Goal: Task Accomplishment & Management: Manage account settings

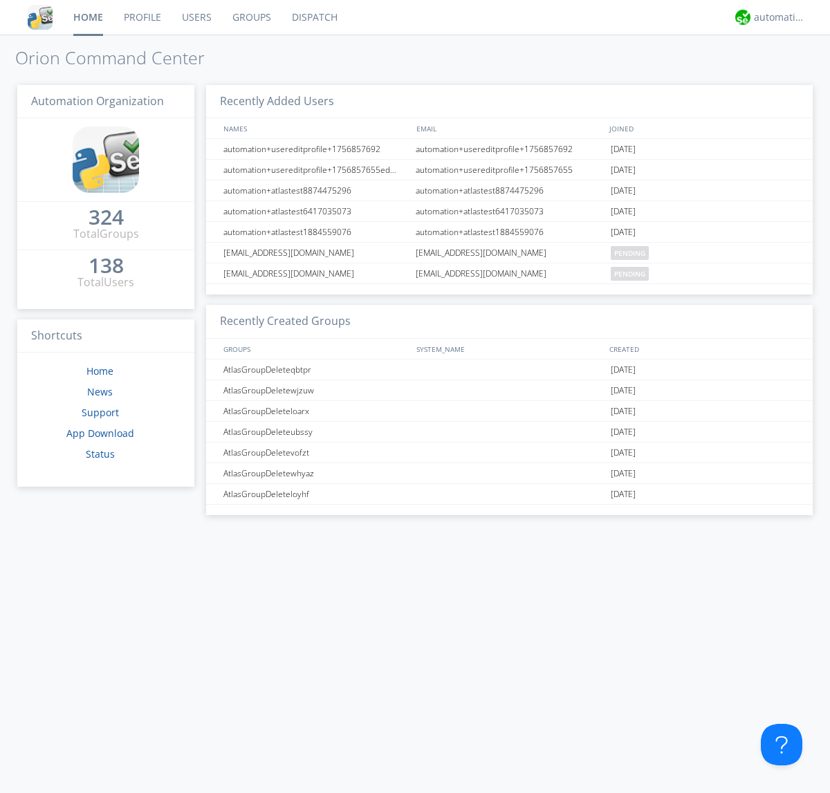
click at [196, 17] on link "Users" at bounding box center [197, 17] width 50 height 35
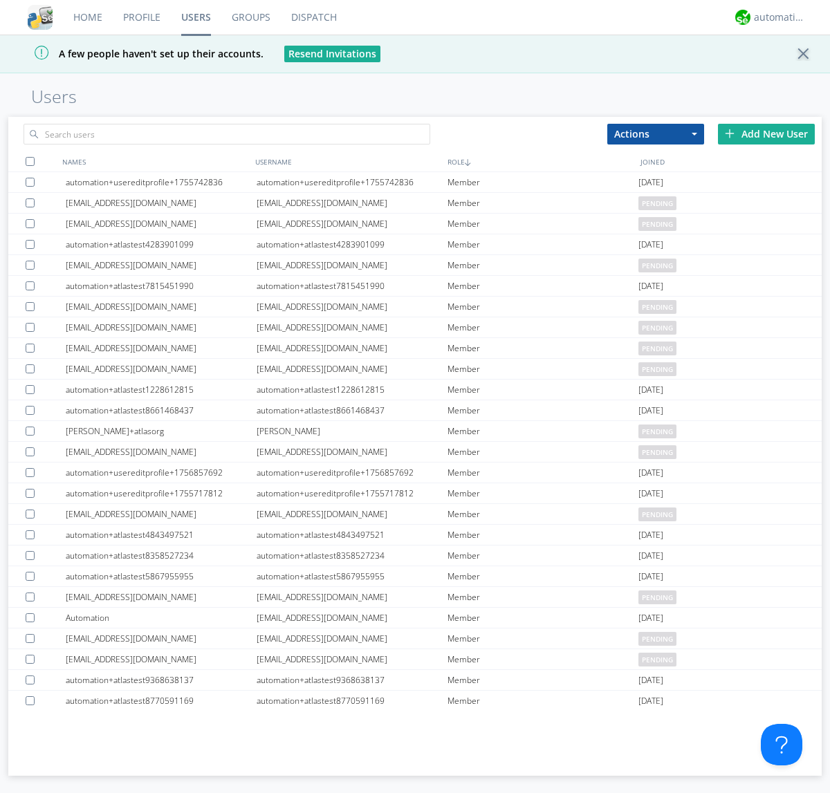
click at [766, 134] on div "Add New User" at bounding box center [766, 134] width 97 height 21
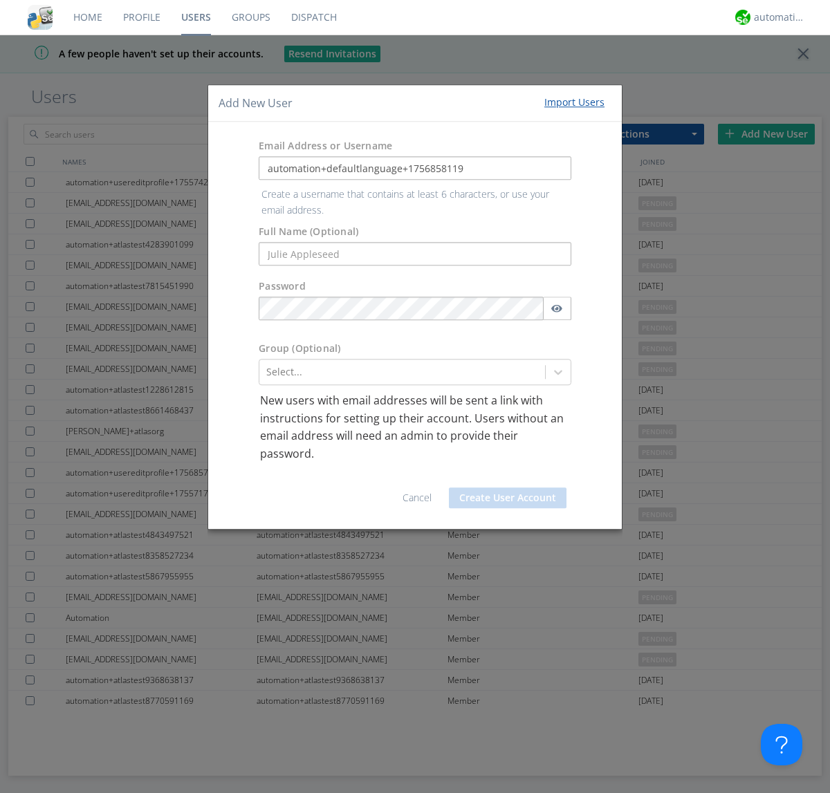
type input "automation+defaultlanguage+1756858119"
click at [508, 488] on button "Create User Account" at bounding box center [508, 498] width 118 height 21
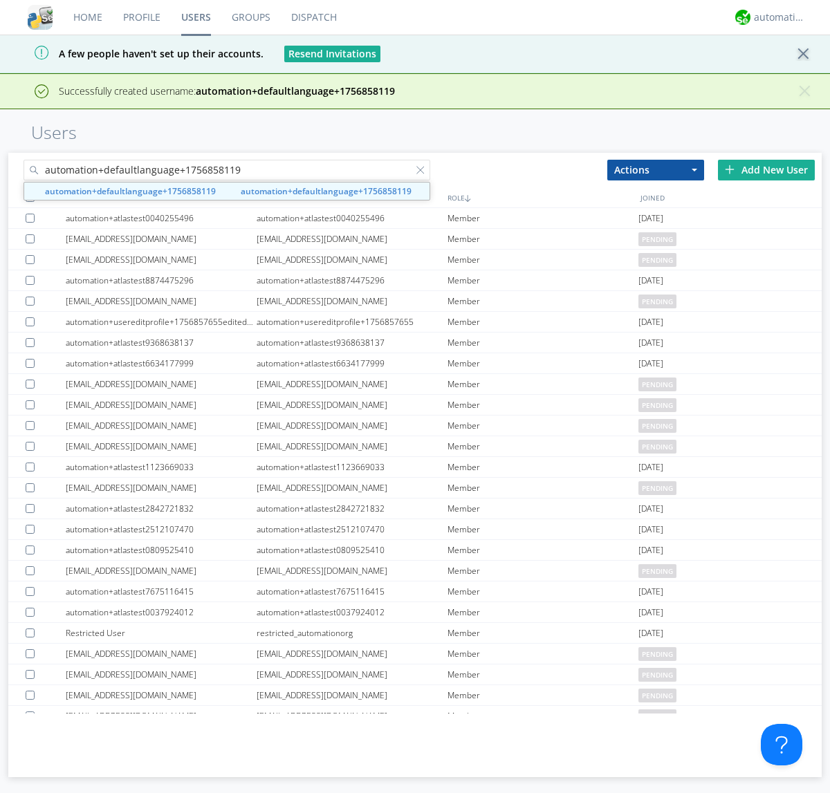
type input "automation+defaultlanguage+1756858119"
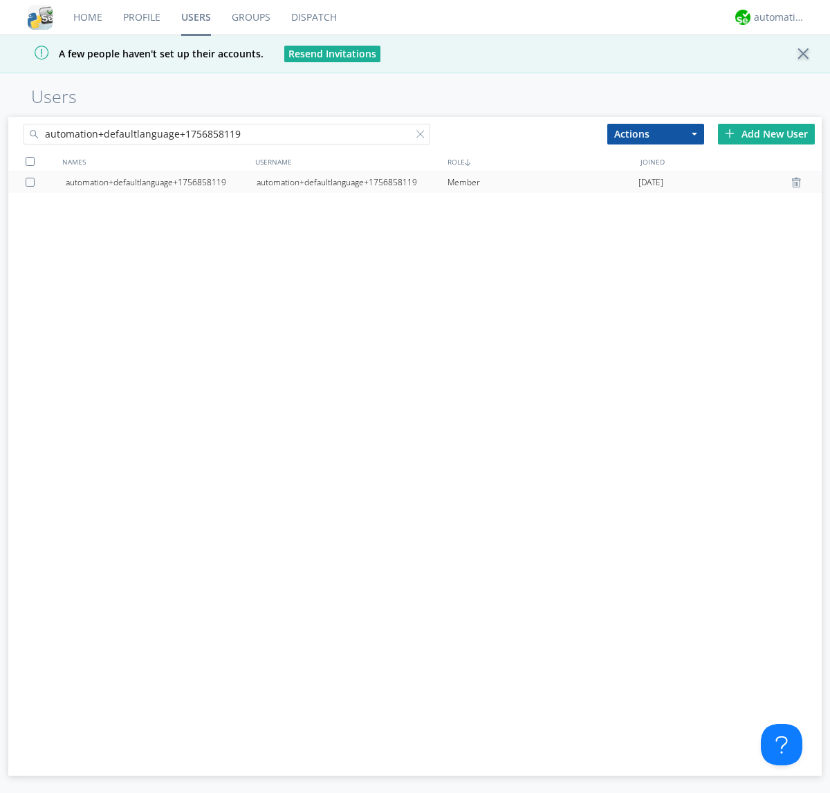
click at [351, 182] on div "automation+defaultlanguage+1756858119" at bounding box center [352, 182] width 191 height 21
click at [416, 136] on div at bounding box center [423, 137] width 14 height 14
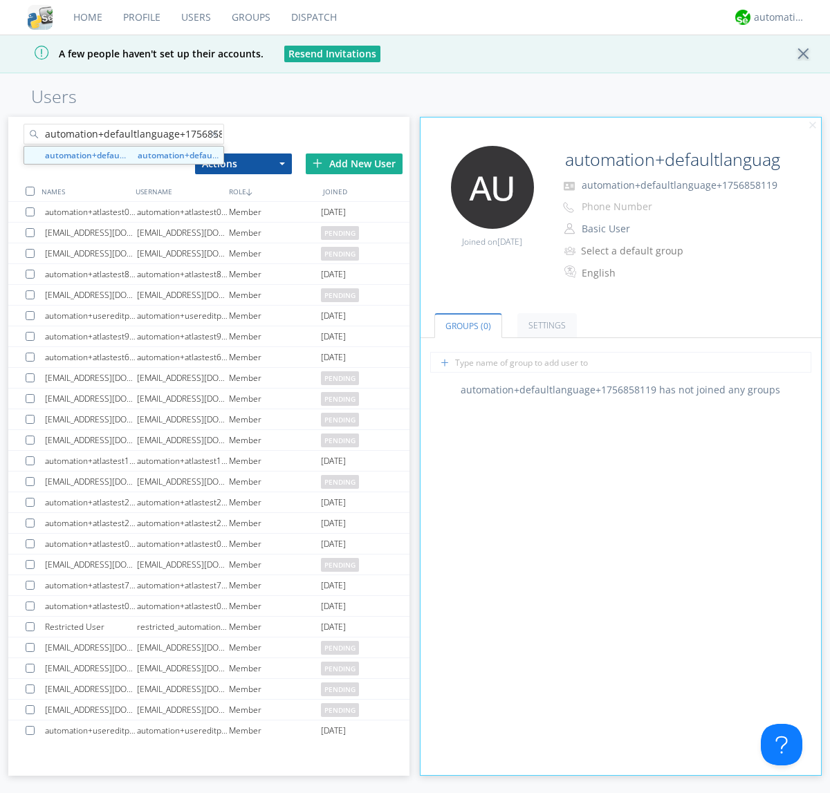
scroll to position [0, 15]
type input "automation+defaultlanguage+1756858119"
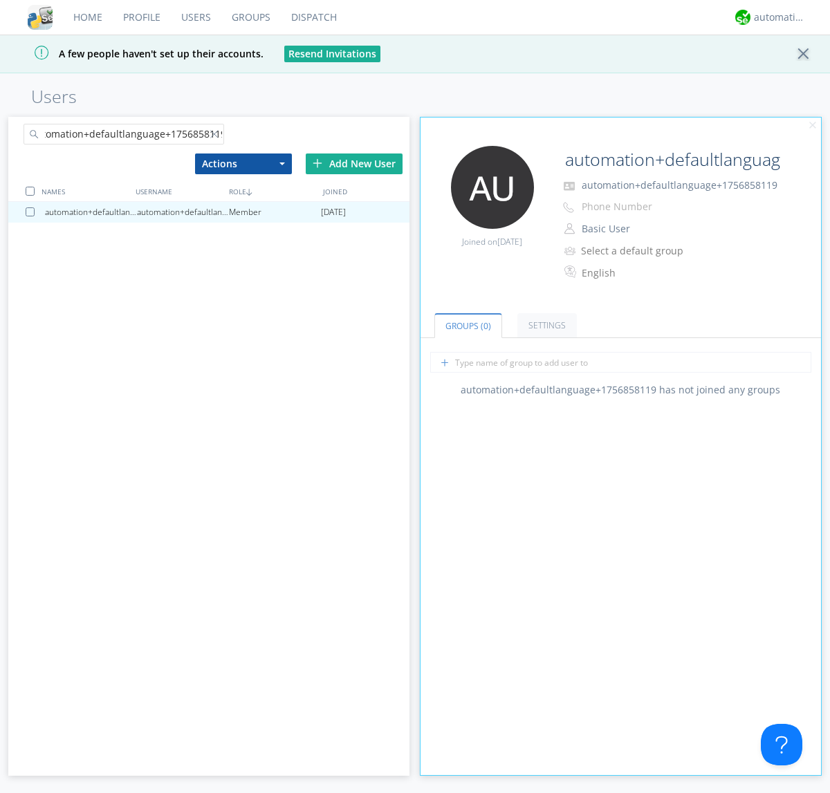
click at [33, 212] on div at bounding box center [33, 212] width 14 height 9
click at [243, 163] on button "Actions" at bounding box center [243, 164] width 97 height 21
click at [0, 0] on link "Delete User" at bounding box center [0, 0] width 0 height 0
